Goal: Task Accomplishment & Management: Manage account settings

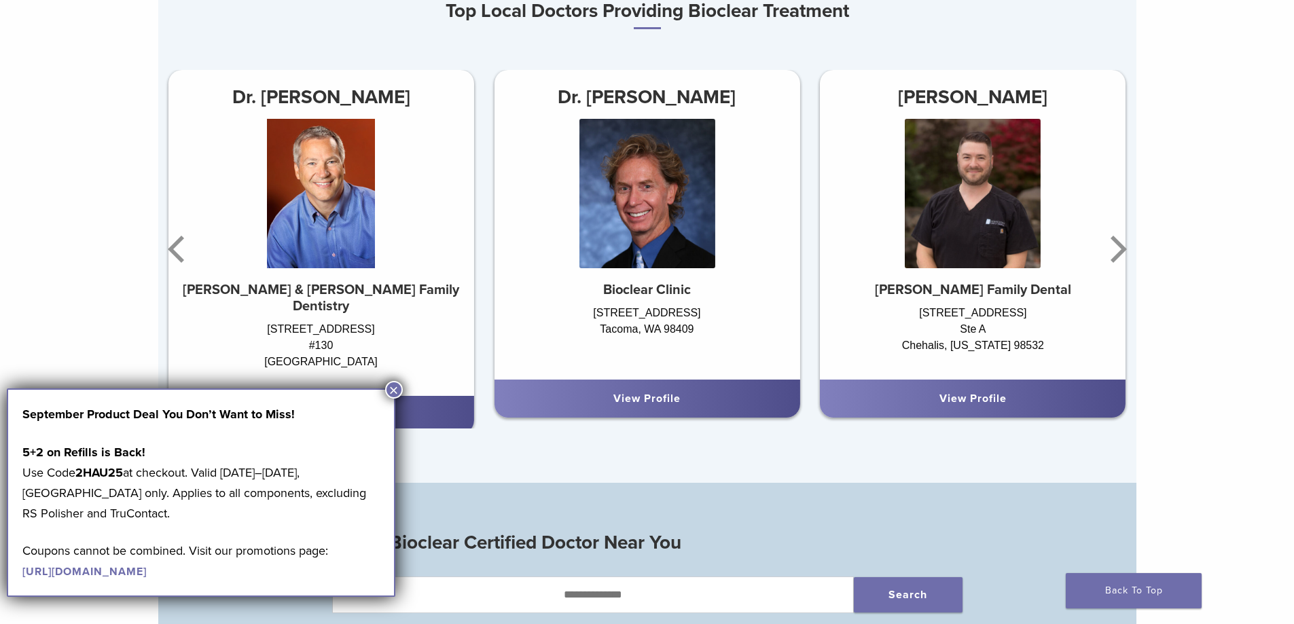
scroll to position [951, 0]
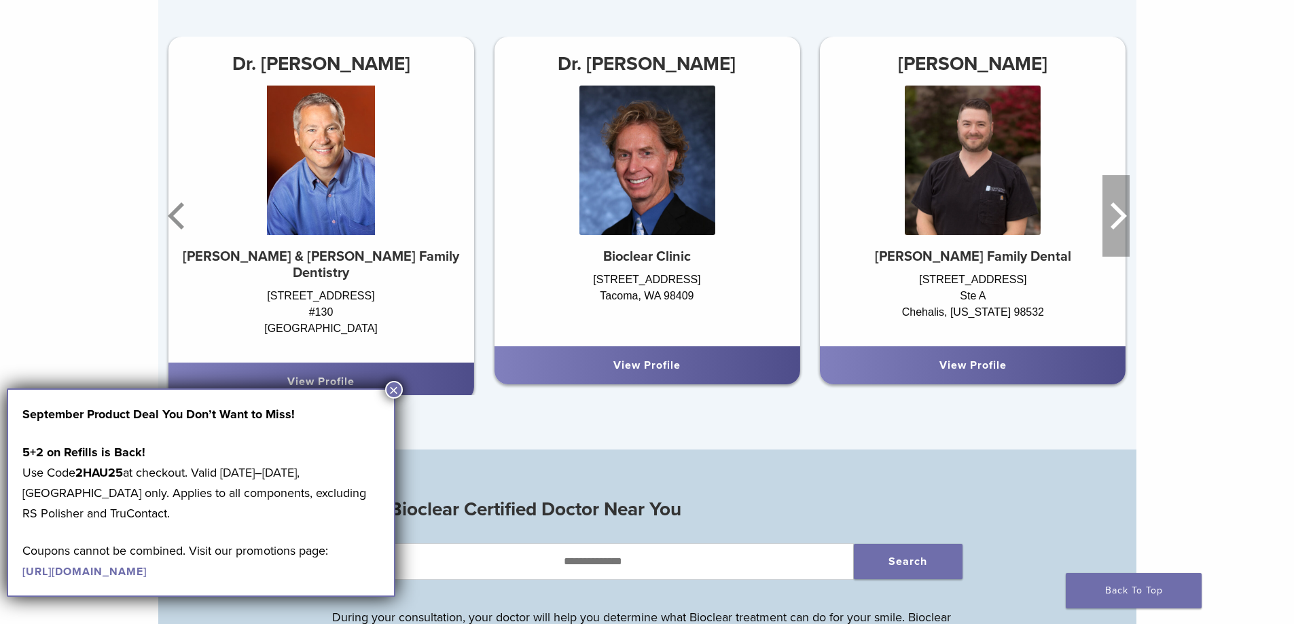
click at [1111, 216] on icon "Next" at bounding box center [1116, 216] width 27 height 82
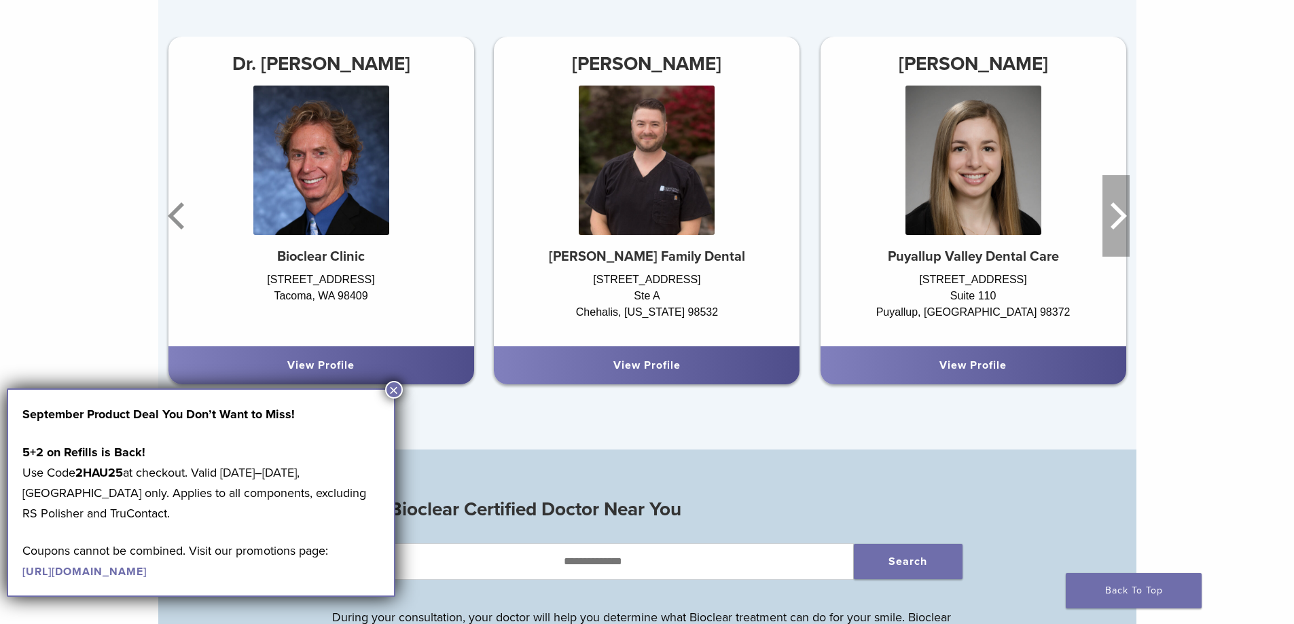
click at [1111, 216] on icon "Next" at bounding box center [1116, 216] width 27 height 82
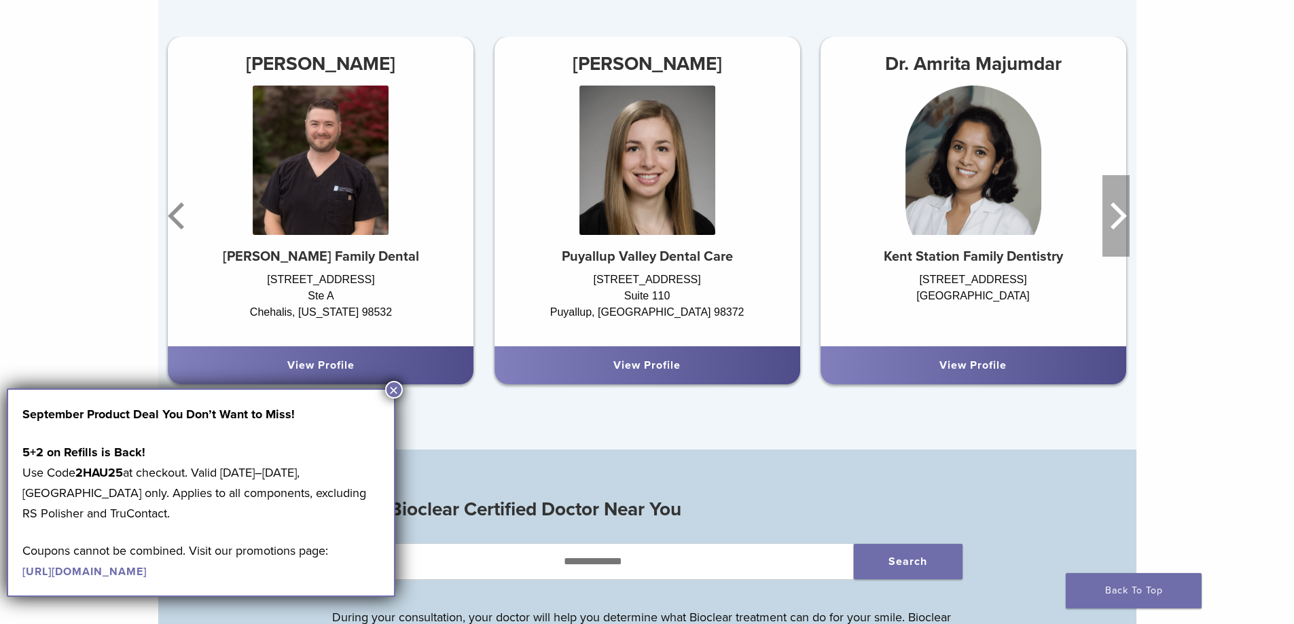
click at [1111, 216] on icon "Next" at bounding box center [1116, 216] width 27 height 82
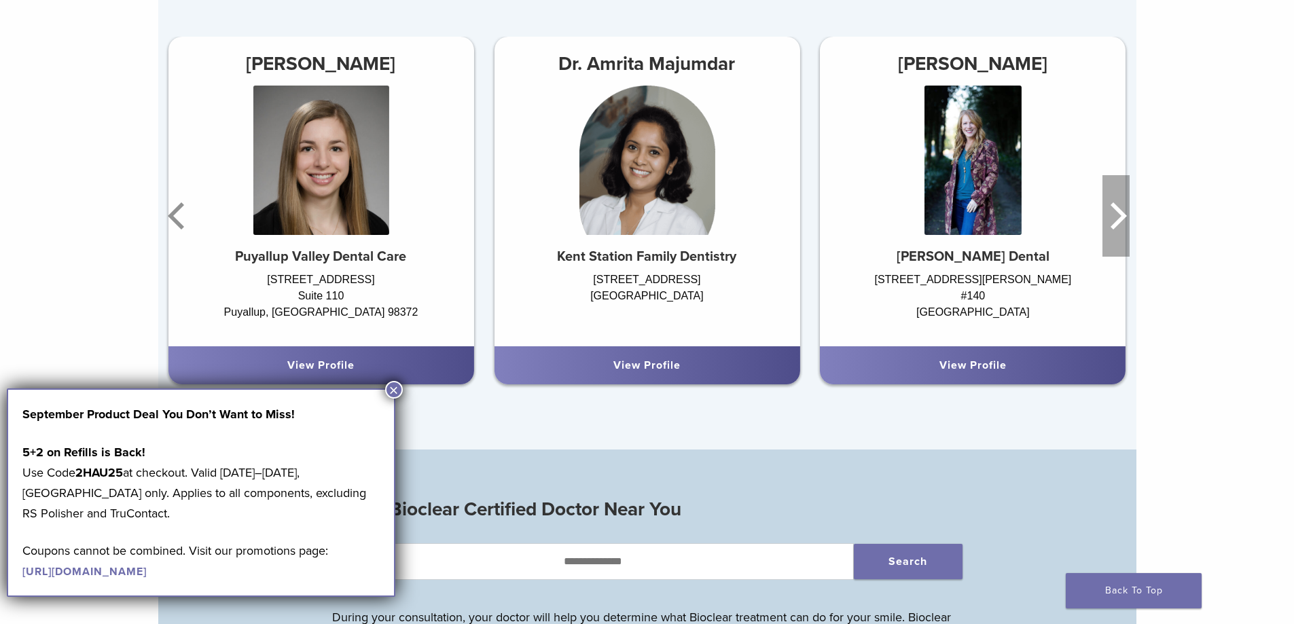
click at [1111, 216] on icon "Next" at bounding box center [1116, 216] width 27 height 82
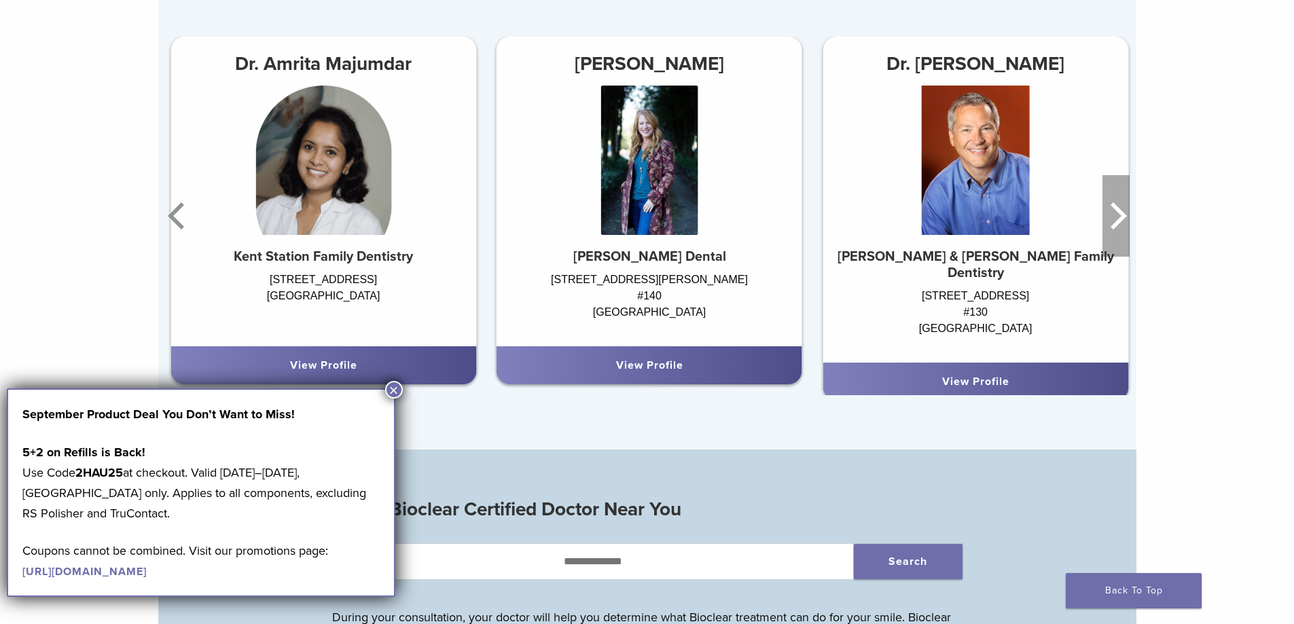
click at [1111, 216] on icon "Next" at bounding box center [1116, 216] width 27 height 82
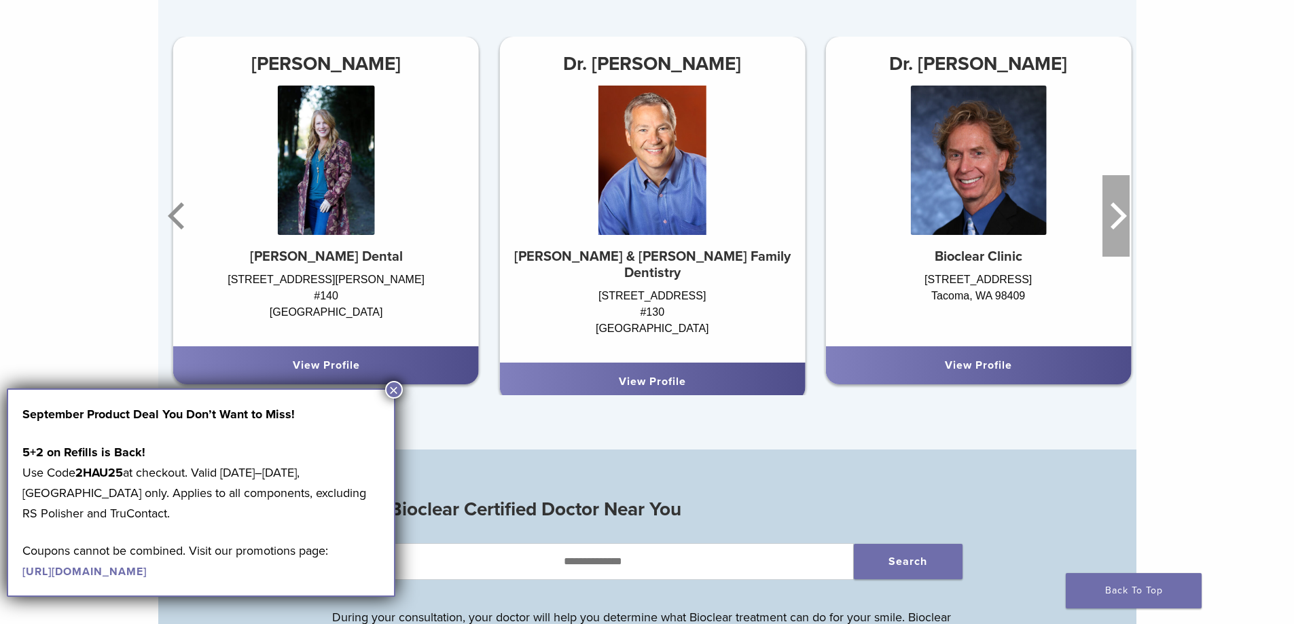
click at [1111, 216] on icon "Next" at bounding box center [1116, 216] width 27 height 82
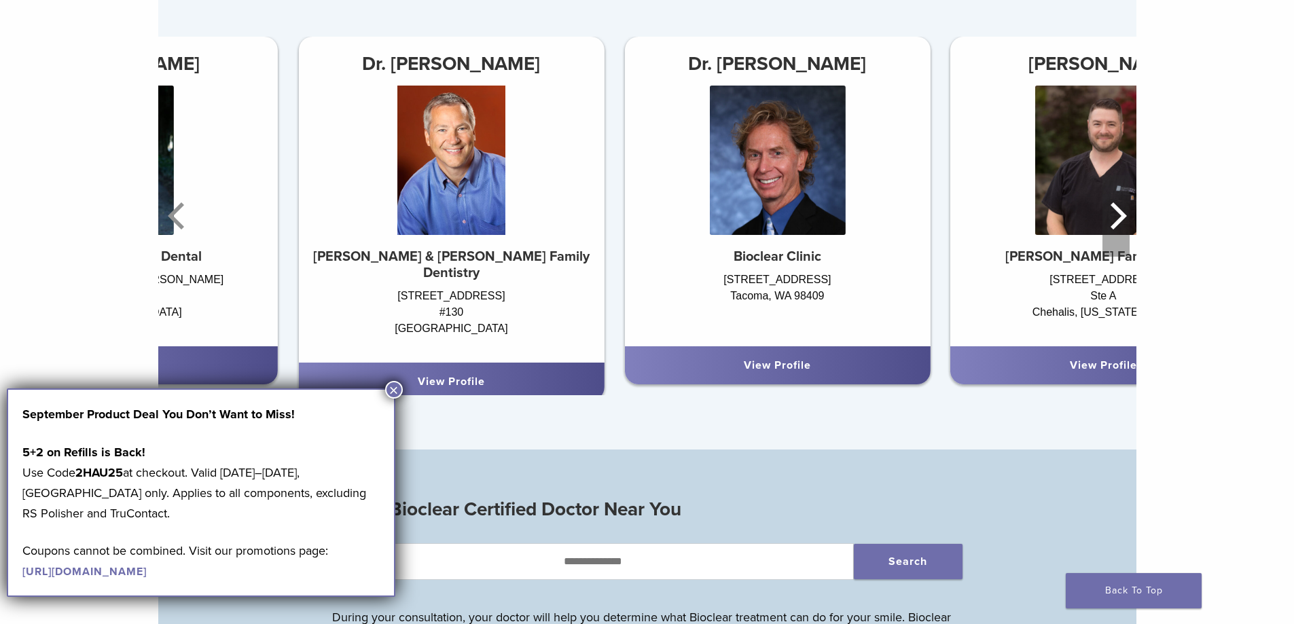
click at [1111, 216] on icon "Next" at bounding box center [1116, 216] width 27 height 82
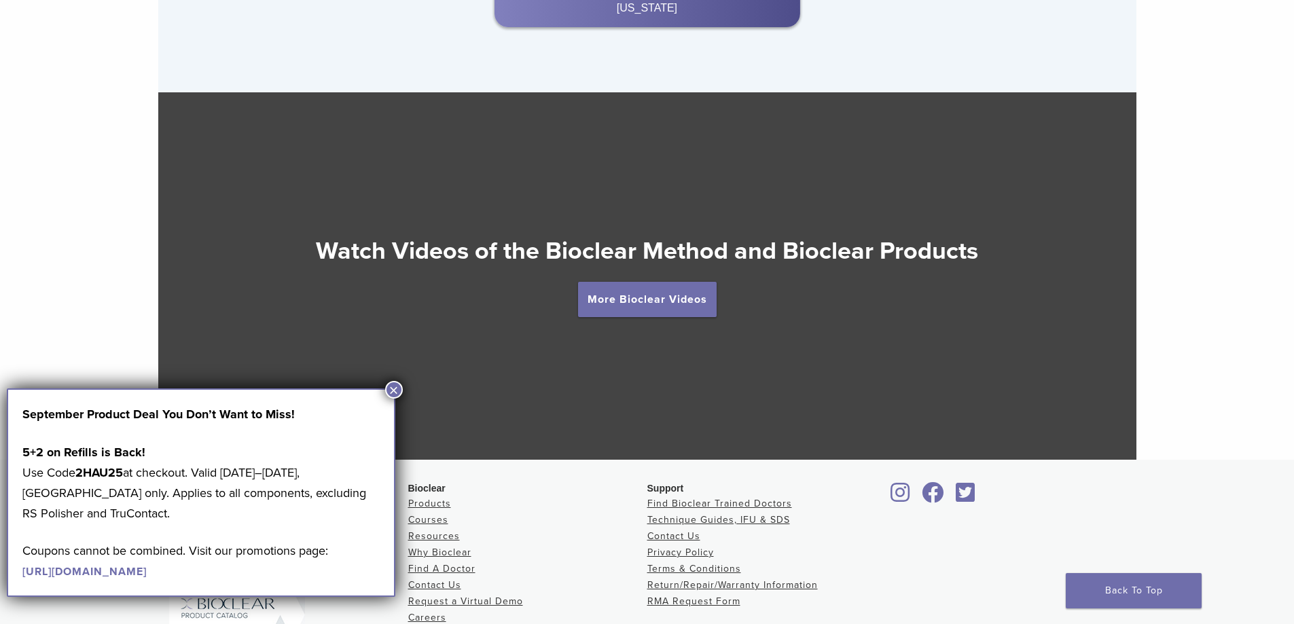
scroll to position [2560, 0]
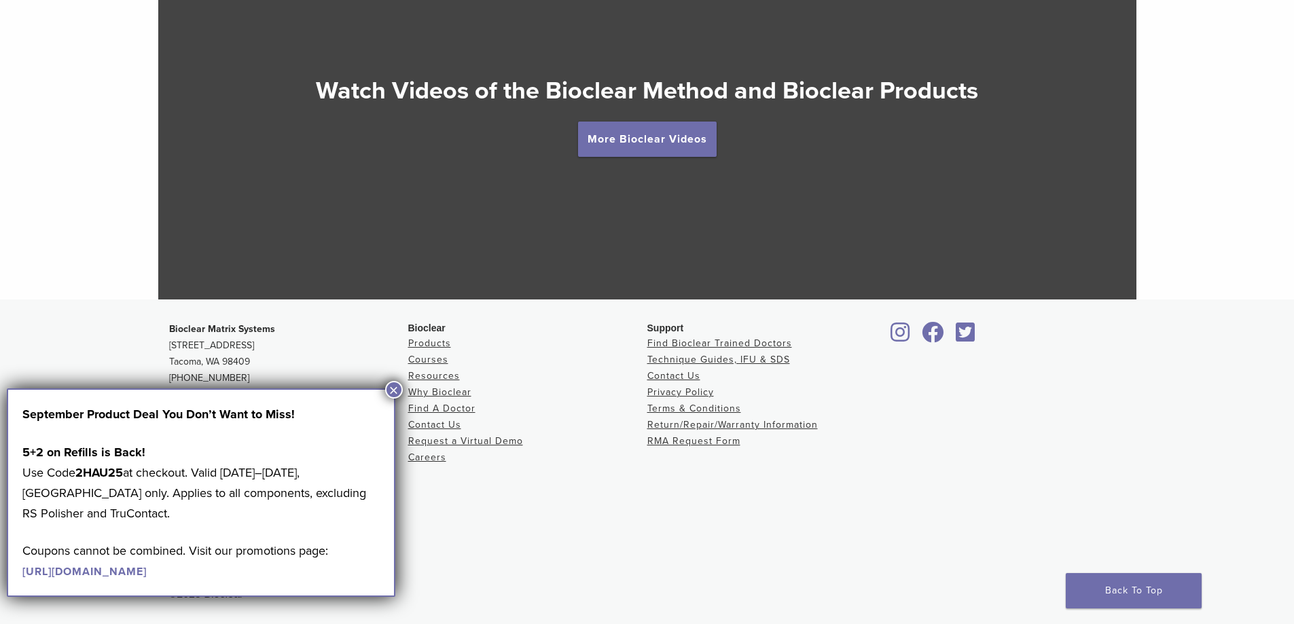
click at [389, 385] on button "×" at bounding box center [394, 390] width 18 height 18
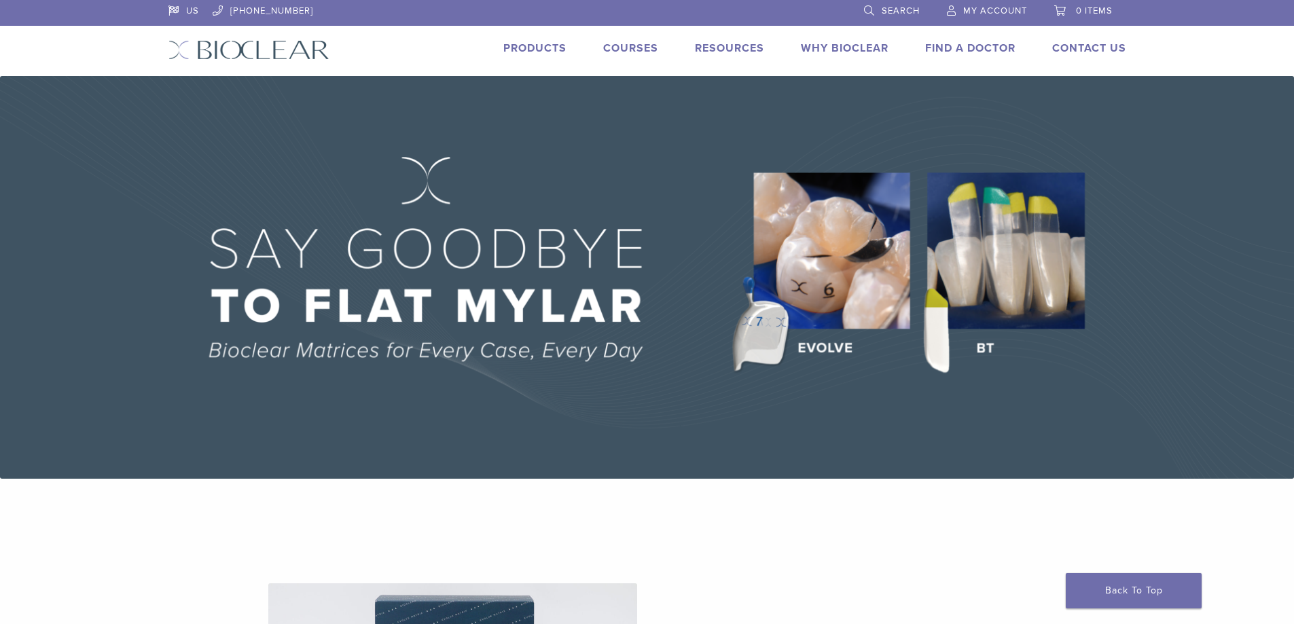
scroll to position [0, 0]
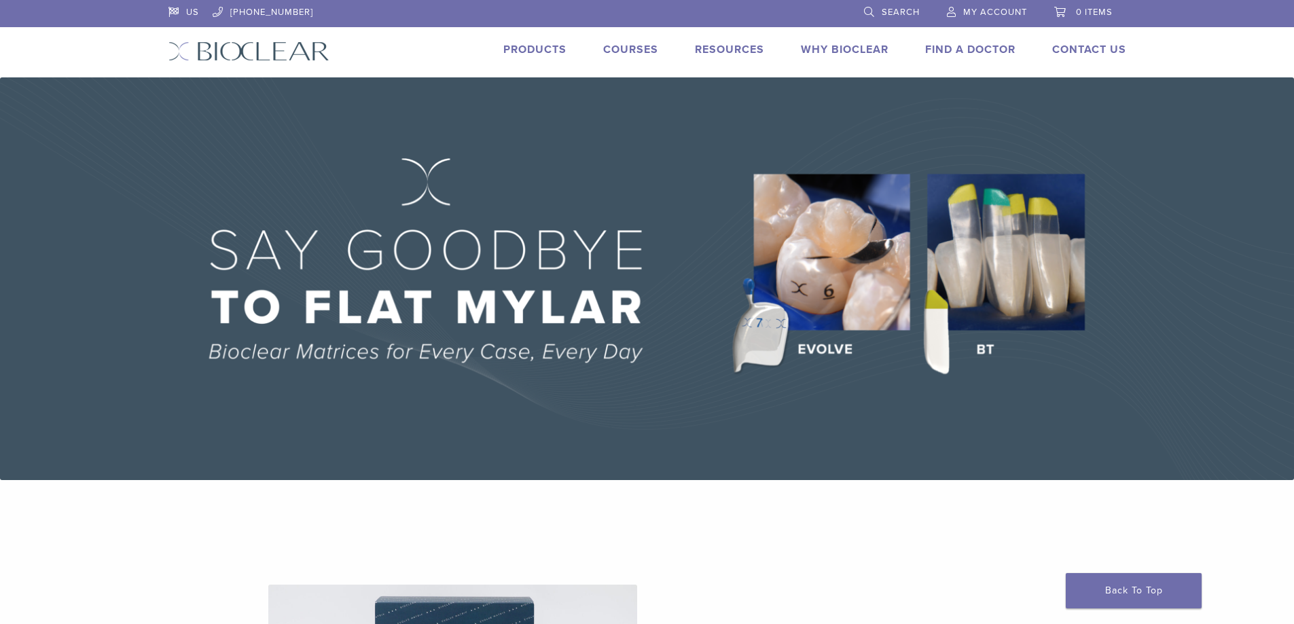
click at [983, 9] on span "My Account" at bounding box center [995, 12] width 64 height 11
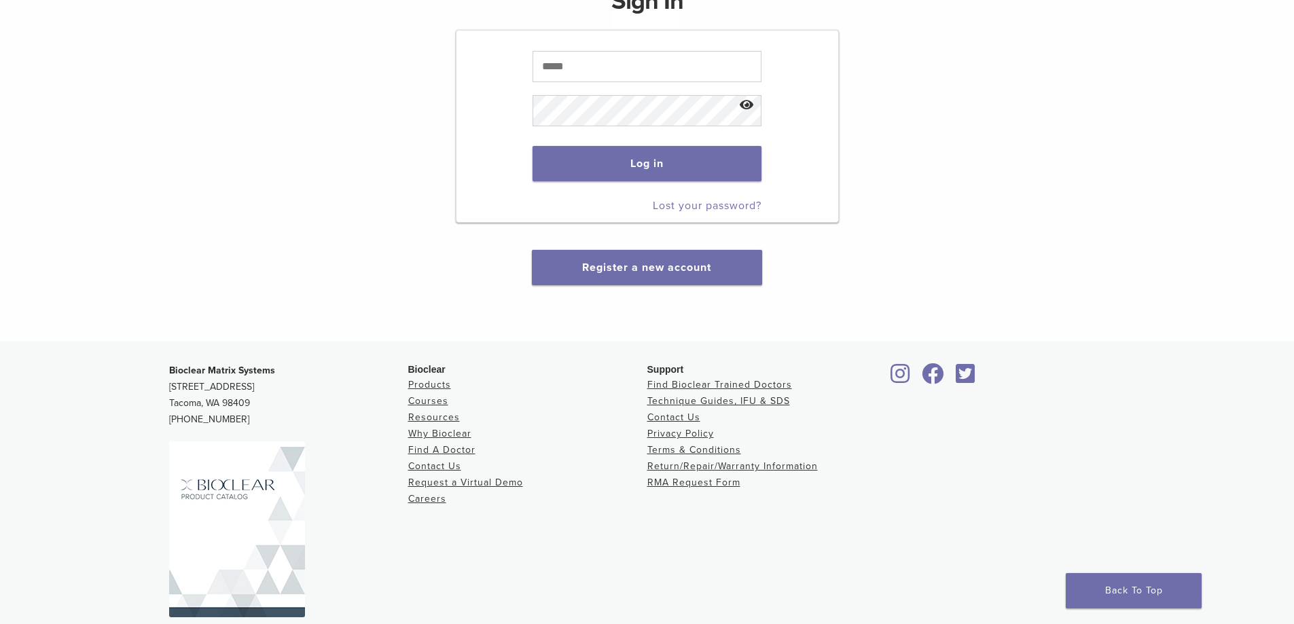
scroll to position [204, 0]
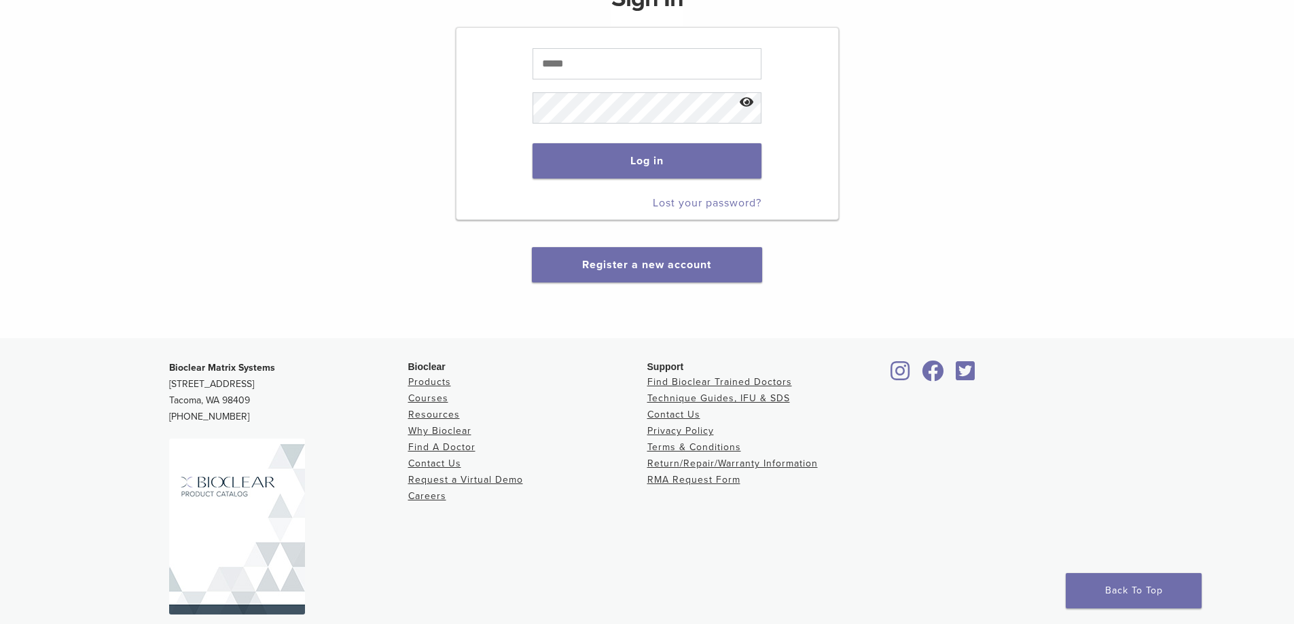
click at [131, 124] on main "My Account Close Sign In Log in Lost your password? Register a new account" at bounding box center [647, 106] width 1294 height 465
